Goal: Information Seeking & Learning: Find specific fact

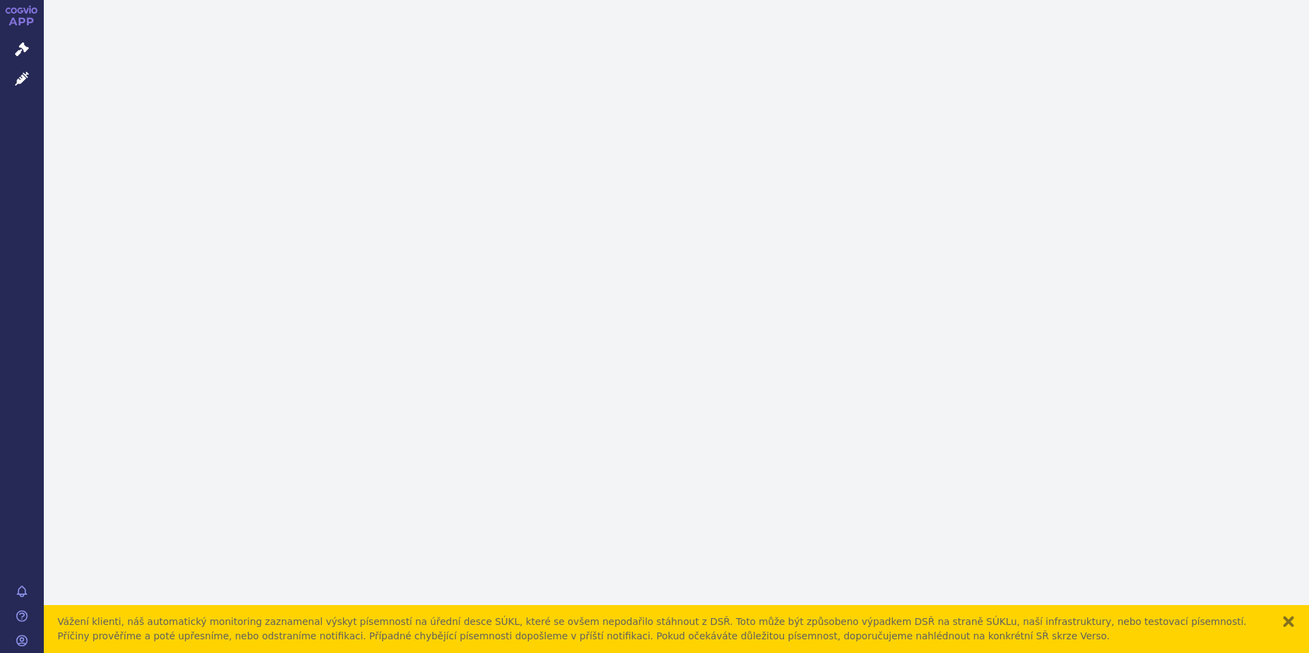
click at [412, 218] on div at bounding box center [676, 326] width 1265 height 653
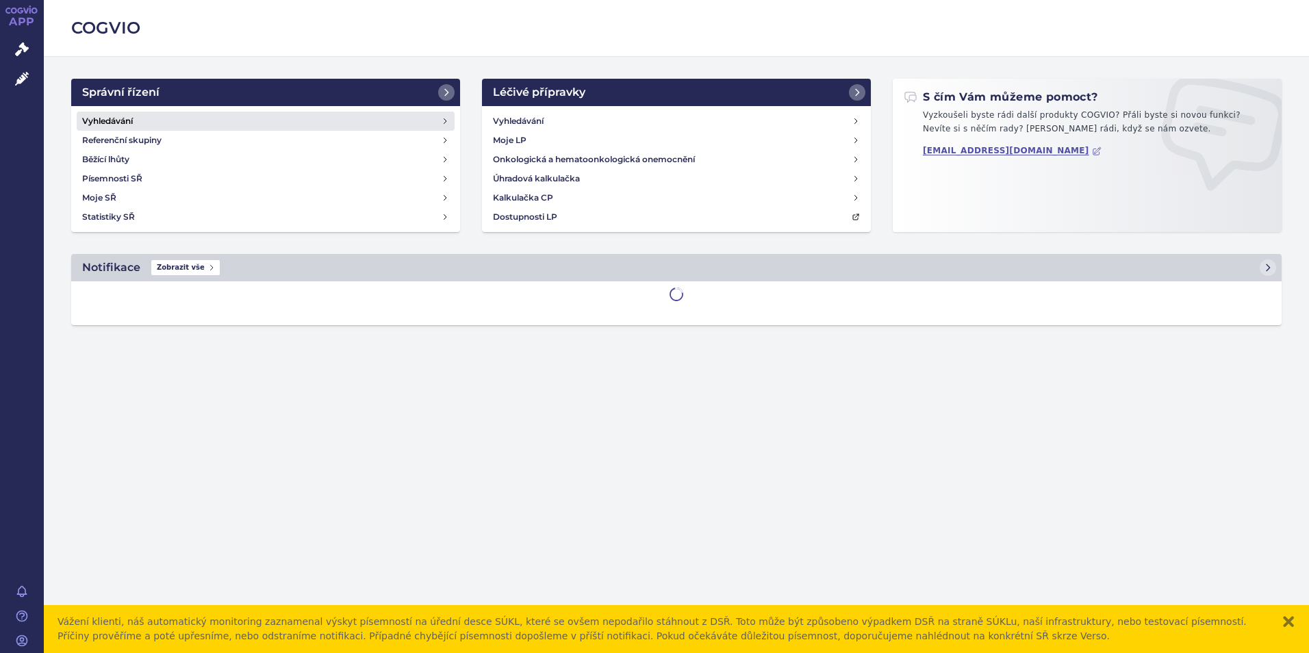
click at [186, 128] on link "Vyhledávání" at bounding box center [266, 121] width 378 height 19
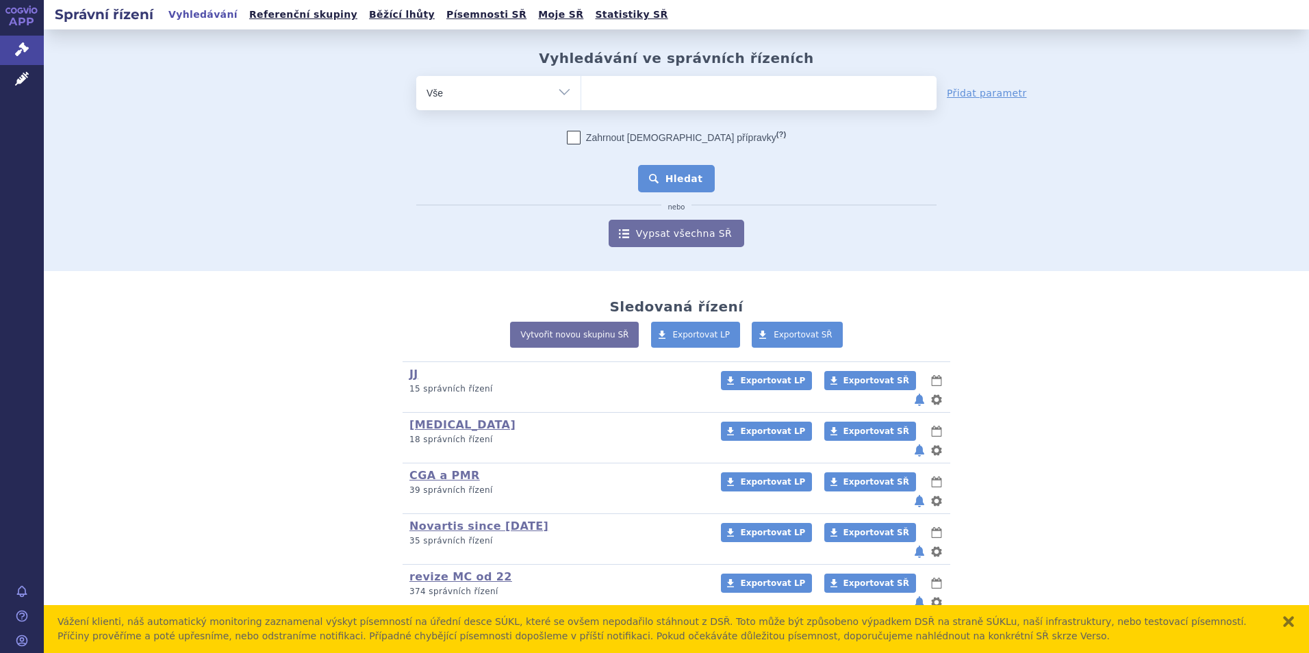
click at [684, 187] on button "Hledat" at bounding box center [676, 178] width 77 height 27
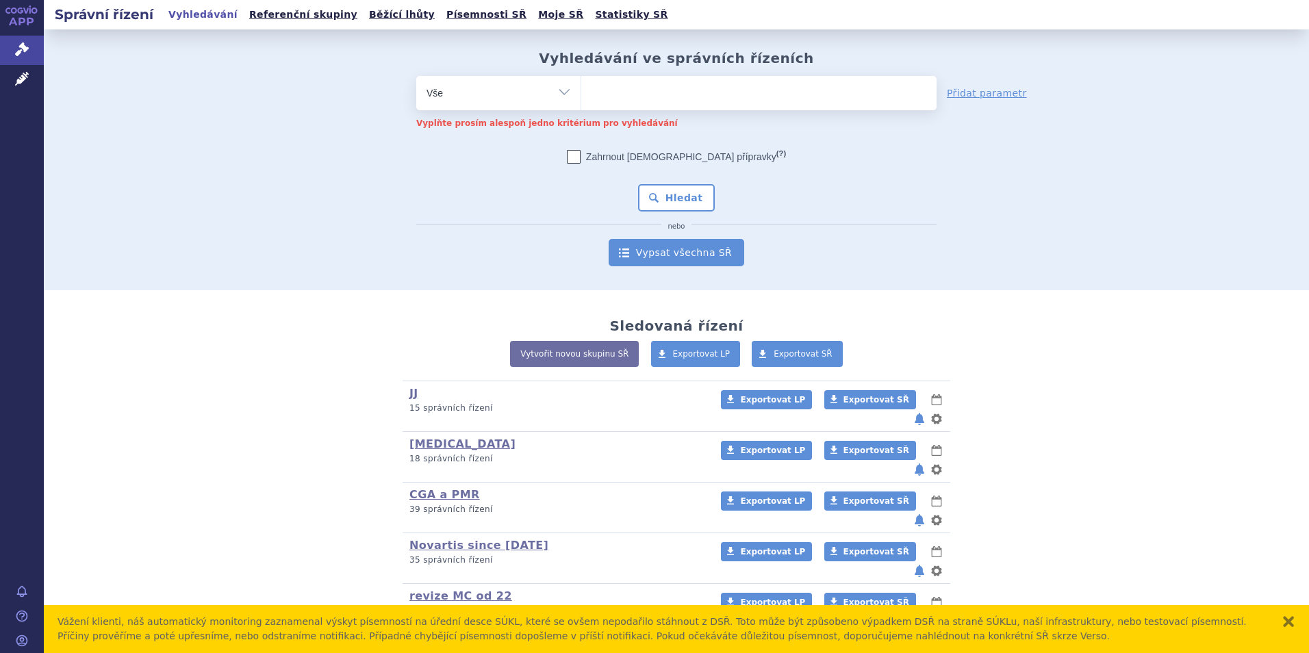
click at [690, 254] on link "Vypsat všechna SŘ" at bounding box center [677, 252] width 136 height 27
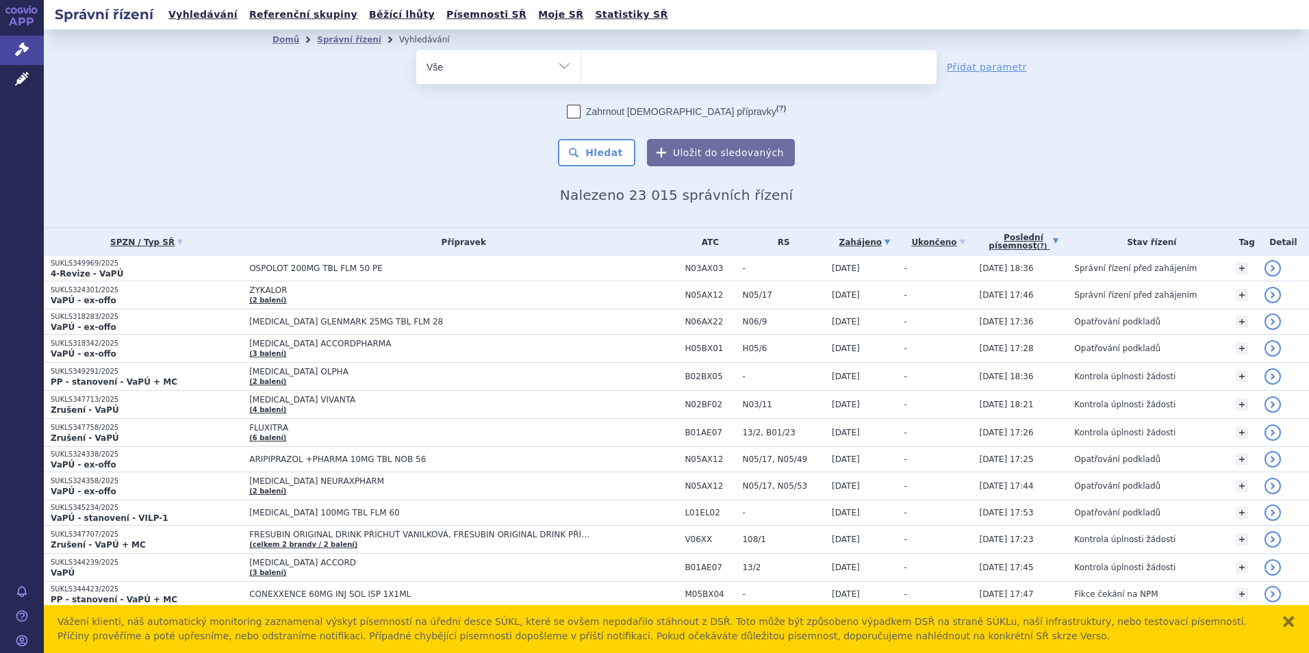
click at [1033, 240] on link "Poslední písemnost (?)" at bounding box center [1024, 242] width 88 height 28
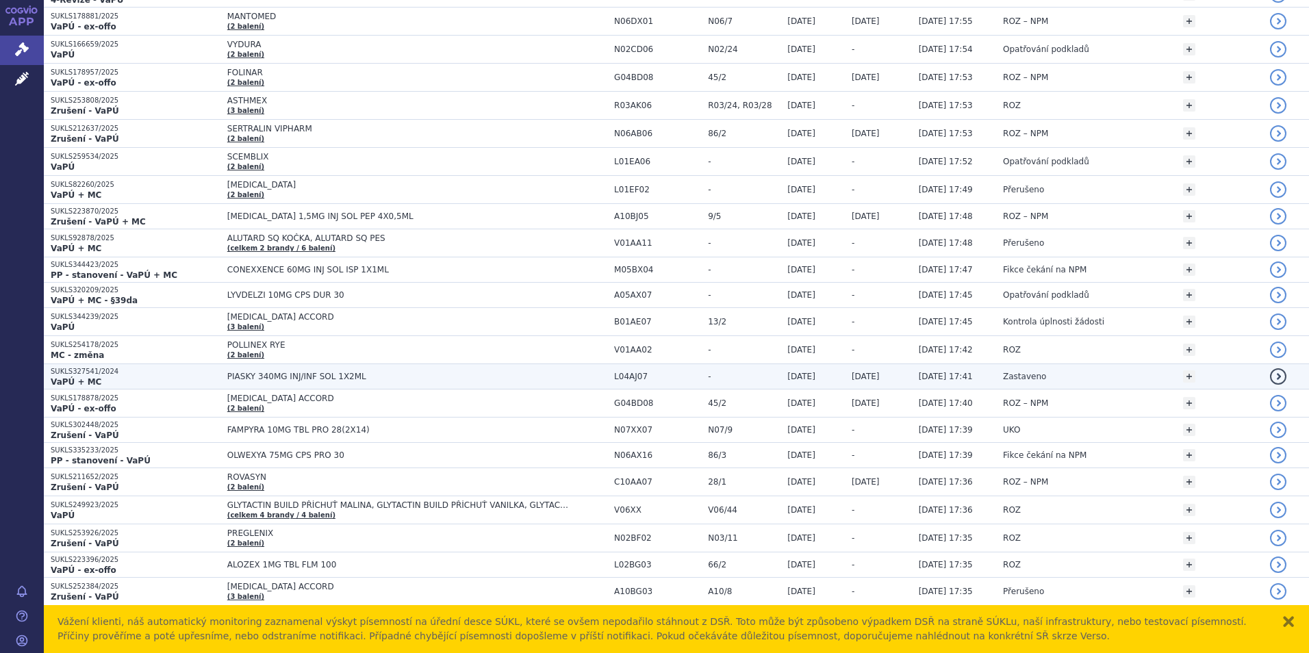
scroll to position [411, 0]
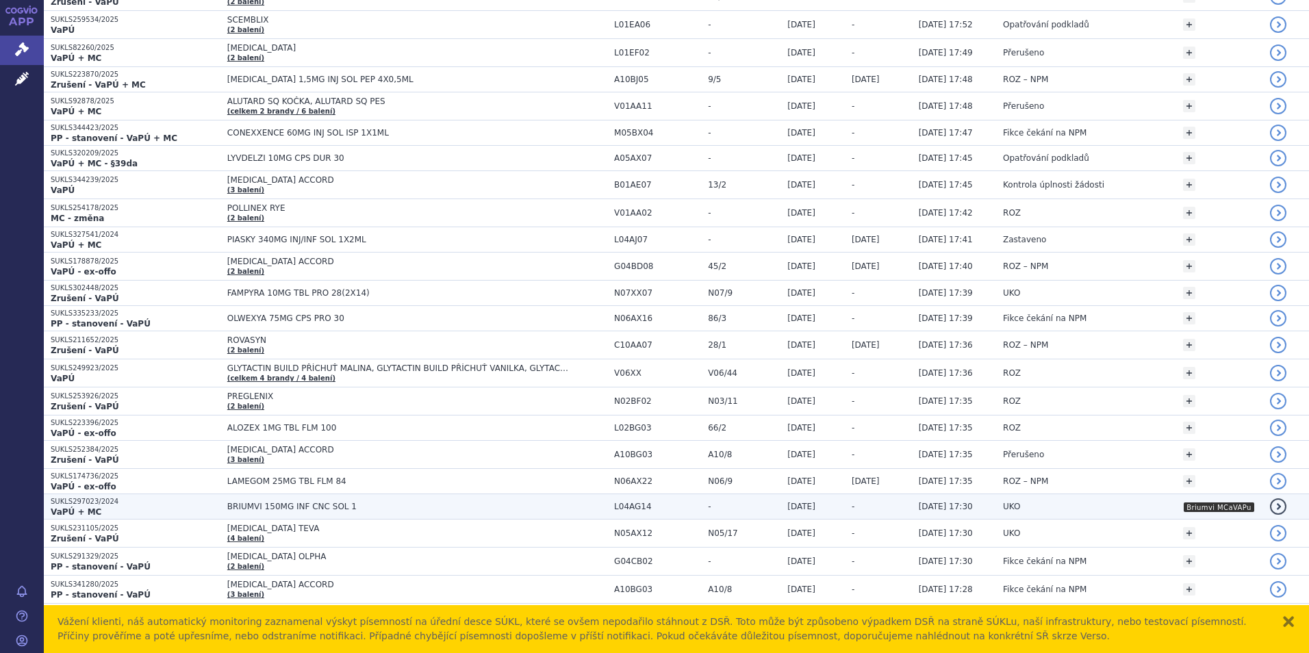
click at [334, 496] on td "BRIUMVI 150MG INF CNC SOL 1" at bounding box center [413, 506] width 387 height 25
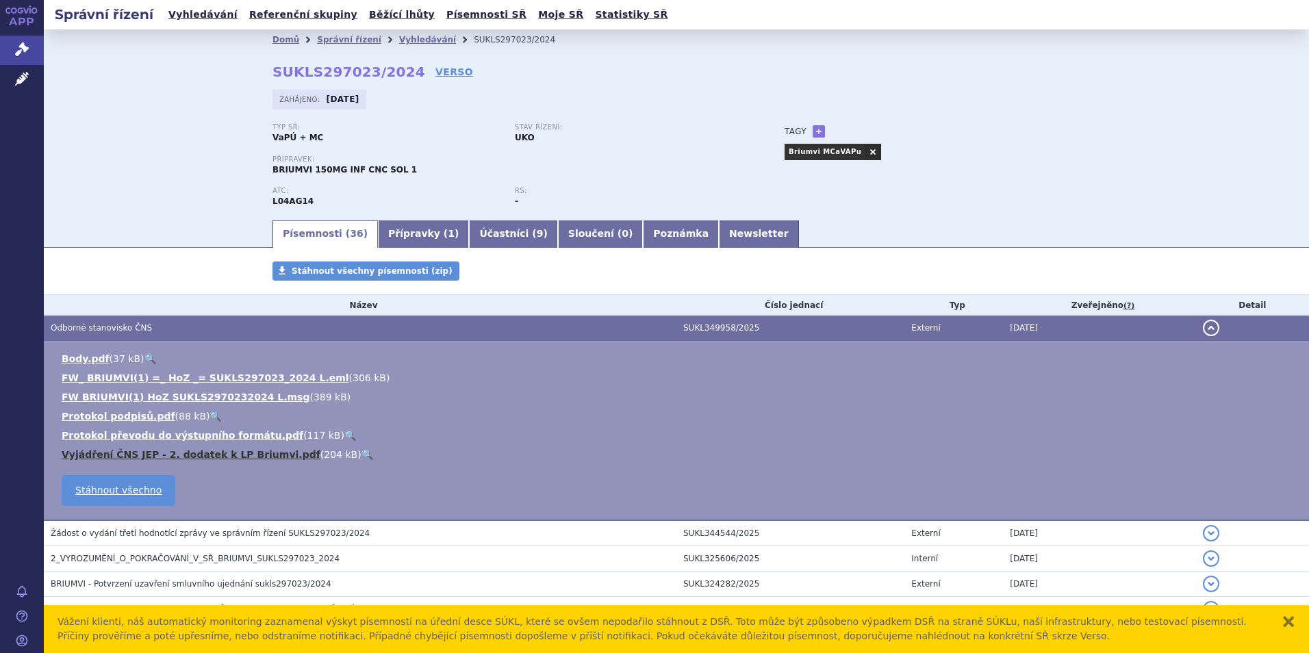
click at [151, 450] on link "Vyjádření ČNS JEP - 2. dodatek k LP Briumvi.pdf" at bounding box center [191, 454] width 259 height 11
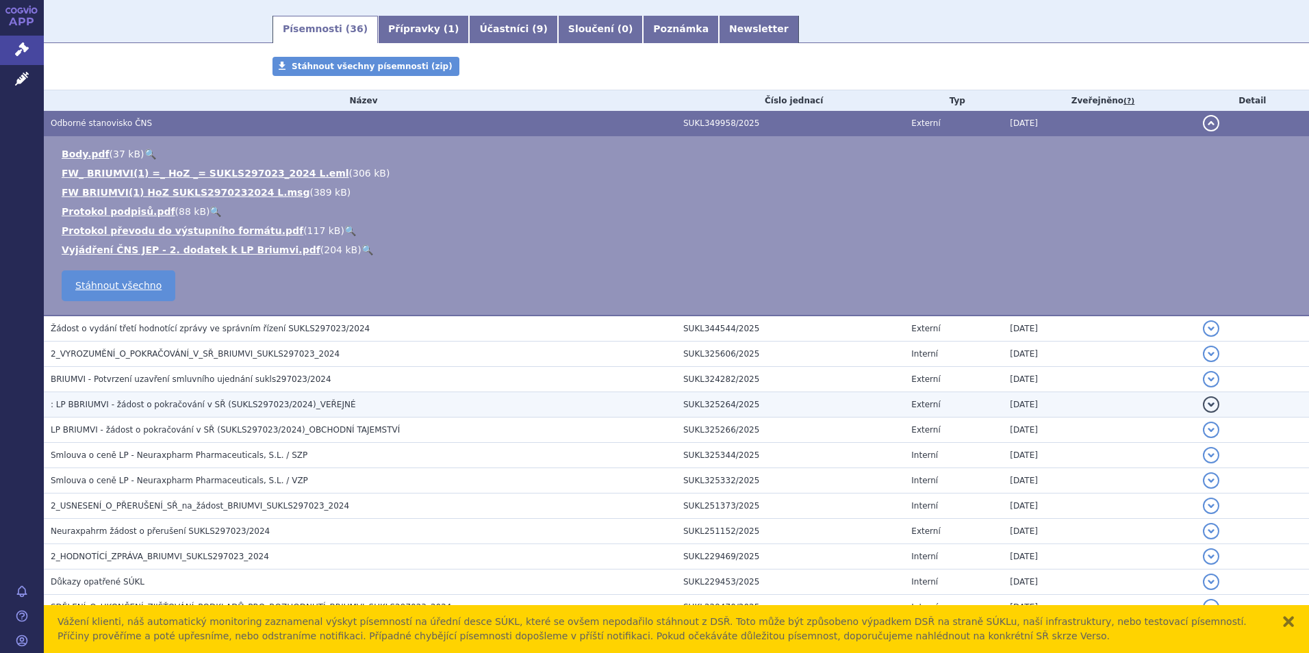
scroll to position [205, 0]
